Goal: Task Accomplishment & Management: Complete application form

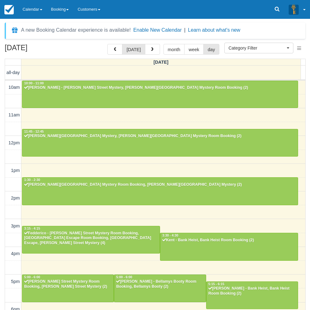
select select
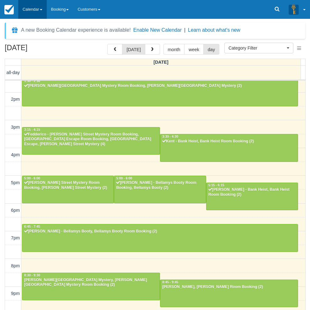
click at [31, 10] on link "Calendar" at bounding box center [32, 9] width 29 height 19
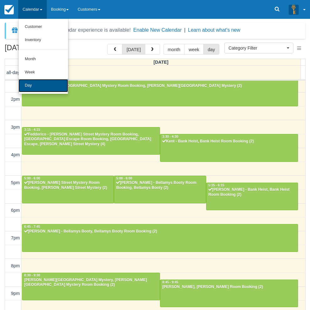
click at [27, 87] on link "Day" at bounding box center [44, 85] width 50 height 13
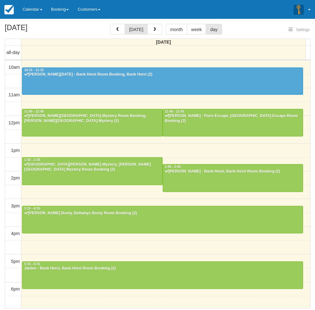
select select
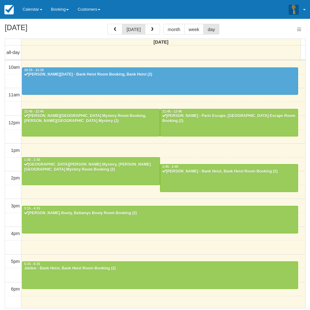
scroll to position [99, 0]
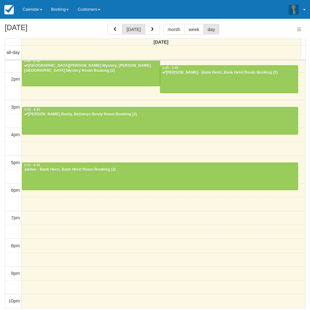
select select
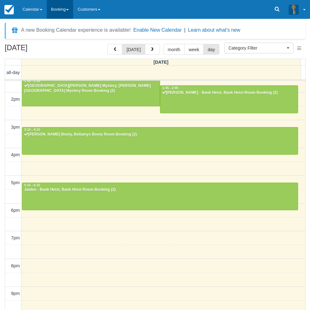
click at [60, 7] on link "Booking" at bounding box center [60, 9] width 27 height 19
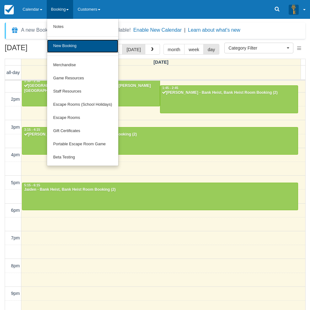
click at [67, 46] on link "New Booking" at bounding box center [83, 46] width 72 height 13
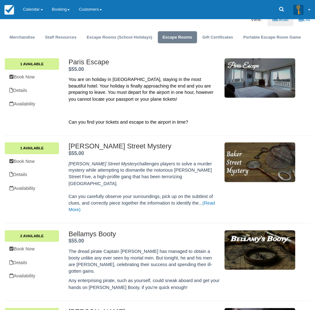
scroll to position [188, 0]
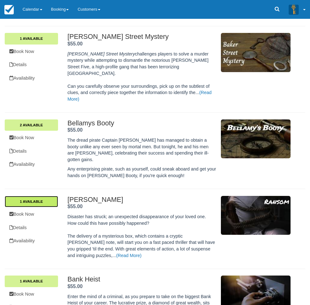
click at [58, 196] on link "1 Available" at bounding box center [31, 201] width 53 height 11
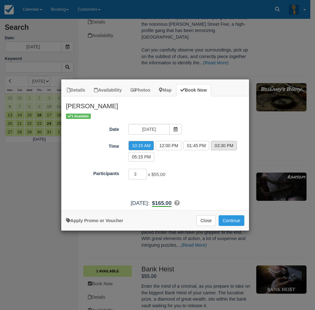
click at [220, 146] on label "03:30 PM" at bounding box center [224, 145] width 26 height 9
radio input "true"
click at [143, 172] on input "4" at bounding box center [137, 174] width 18 height 11
click at [143, 172] on input "5" at bounding box center [137, 174] width 18 height 11
click at [143, 172] on input "6" at bounding box center [137, 174] width 18 height 11
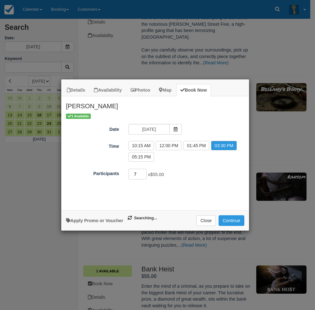
type input "7"
click at [143, 172] on input "7" at bounding box center [137, 174] width 18 height 11
click at [228, 221] on button "Continue" at bounding box center [231, 220] width 26 height 11
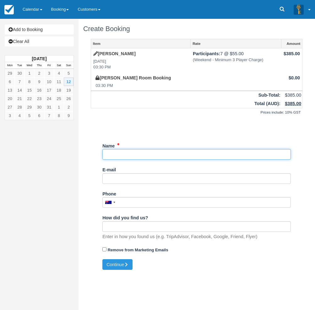
click at [125, 156] on input "Name" at bounding box center [196, 154] width 188 height 11
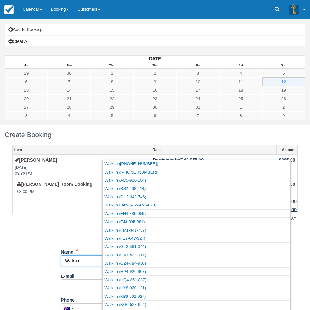
type input "Walk in"
click at [117, 214] on div "Prices include: 10% GST" at bounding box center [154, 218] width 285 height 9
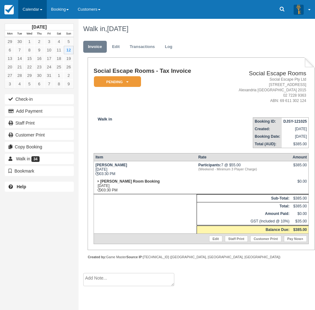
click at [38, 11] on link "Calendar" at bounding box center [32, 9] width 29 height 19
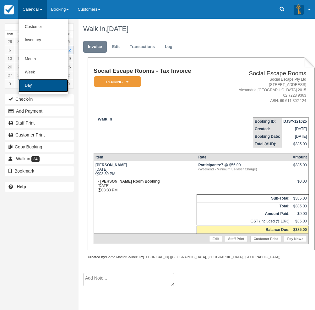
click at [35, 87] on link "Day" at bounding box center [44, 85] width 50 height 13
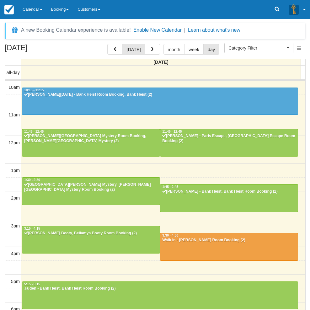
select select
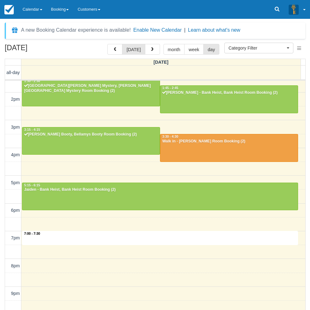
click at [91, 233] on div "10am 11am 12pm 1pm 2pm 3pm 4pm 5pm 6pm 7pm 8pm 9pm 10pm 7:00 - 7:30 10:15 - 11:…" at bounding box center [155, 155] width 300 height 346
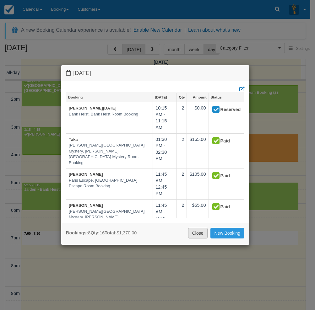
click at [198, 235] on link "Close" at bounding box center [197, 233] width 19 height 11
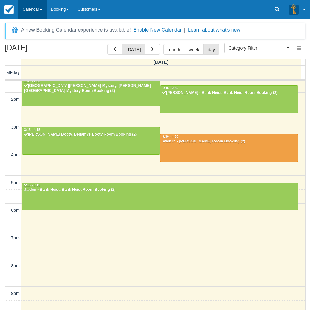
click at [31, 8] on link "Calendar" at bounding box center [32, 9] width 29 height 19
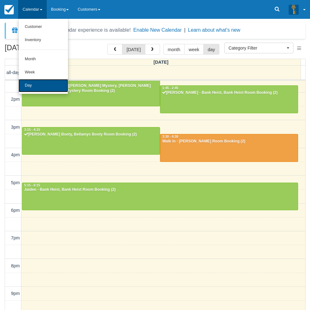
click at [35, 84] on link "Day" at bounding box center [44, 85] width 50 height 13
